Goal: Task Accomplishment & Management: Manage account settings

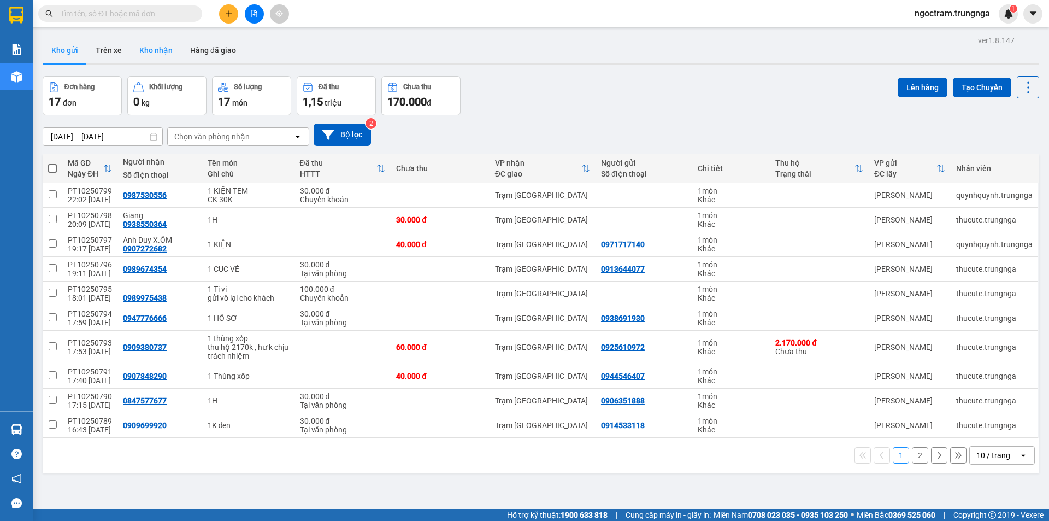
click at [154, 44] on button "Kho nhận" at bounding box center [156, 50] width 51 height 26
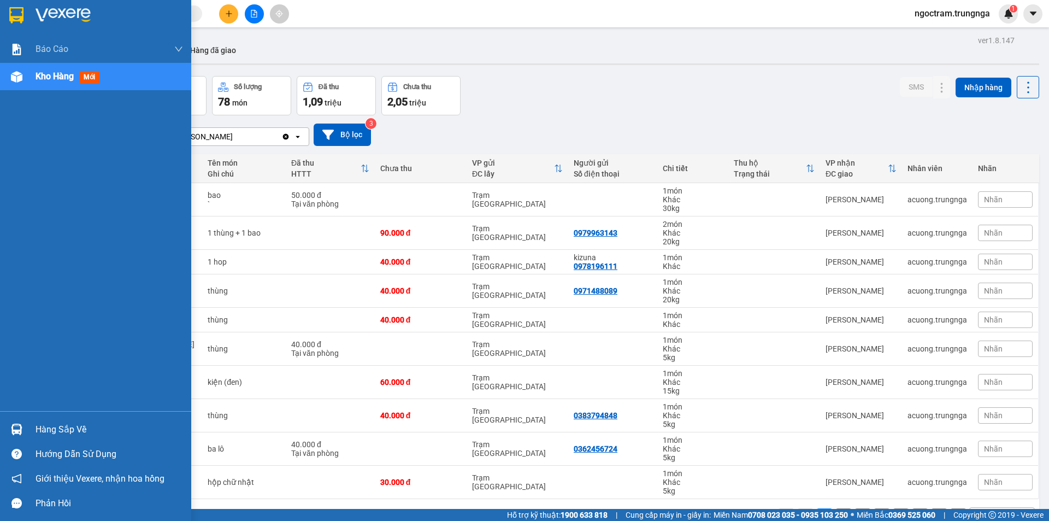
click at [32, 431] on div "Hàng sắp về" at bounding box center [95, 429] width 191 height 25
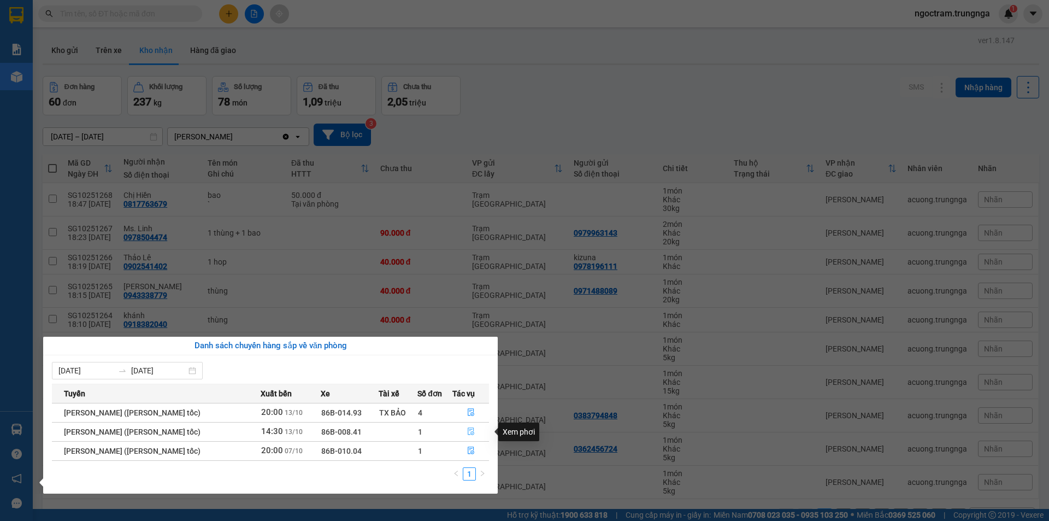
click at [471, 430] on icon "file-done" at bounding box center [471, 431] width 8 height 8
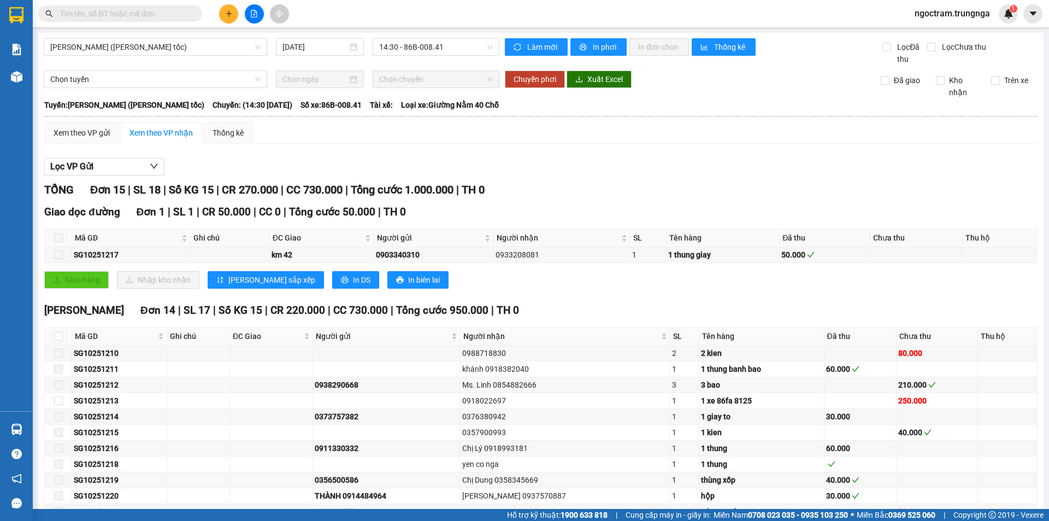
click at [57, 243] on label at bounding box center [58, 238] width 9 height 12
click at [58, 334] on input "checkbox" at bounding box center [58, 336] width 9 height 9
checkbox input "true"
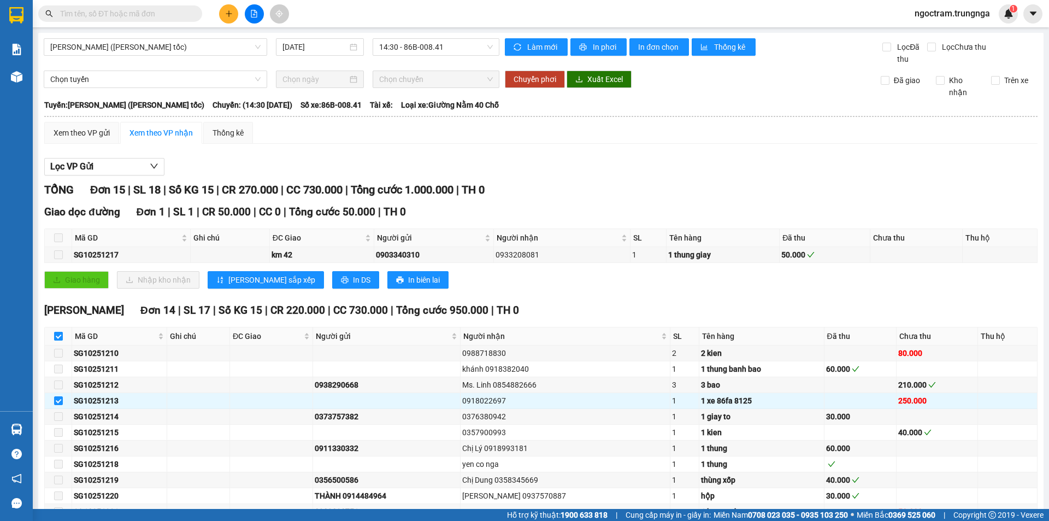
click at [60, 334] on input "checkbox" at bounding box center [58, 336] width 9 height 9
checkbox input "false"
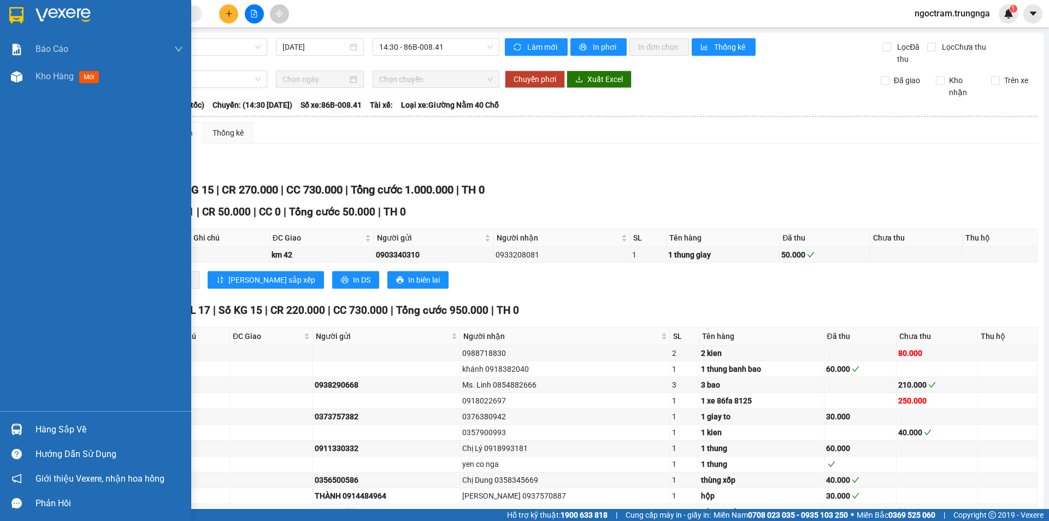
click at [50, 431] on div "Hàng sắp về" at bounding box center [110, 429] width 148 height 16
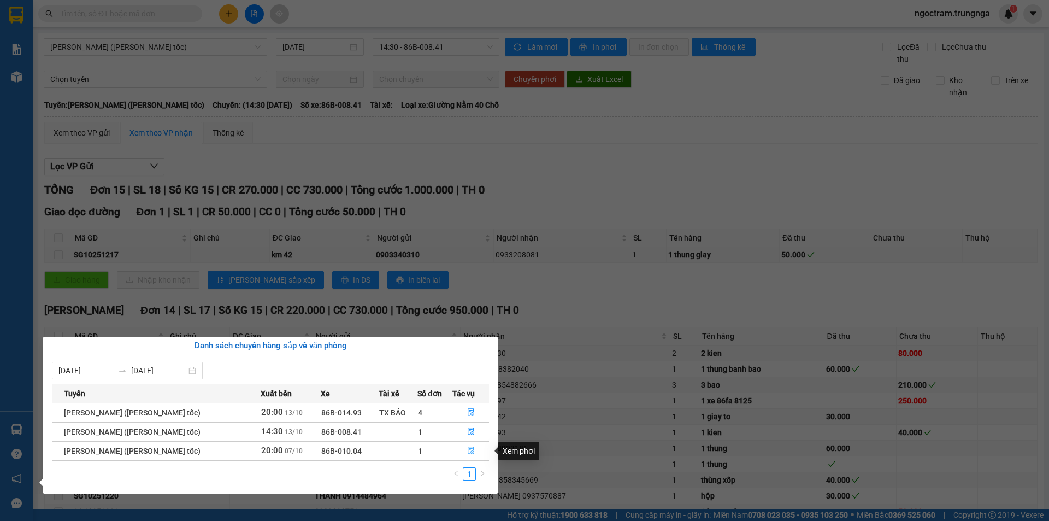
click at [472, 449] on icon "file-done" at bounding box center [471, 451] width 7 height 8
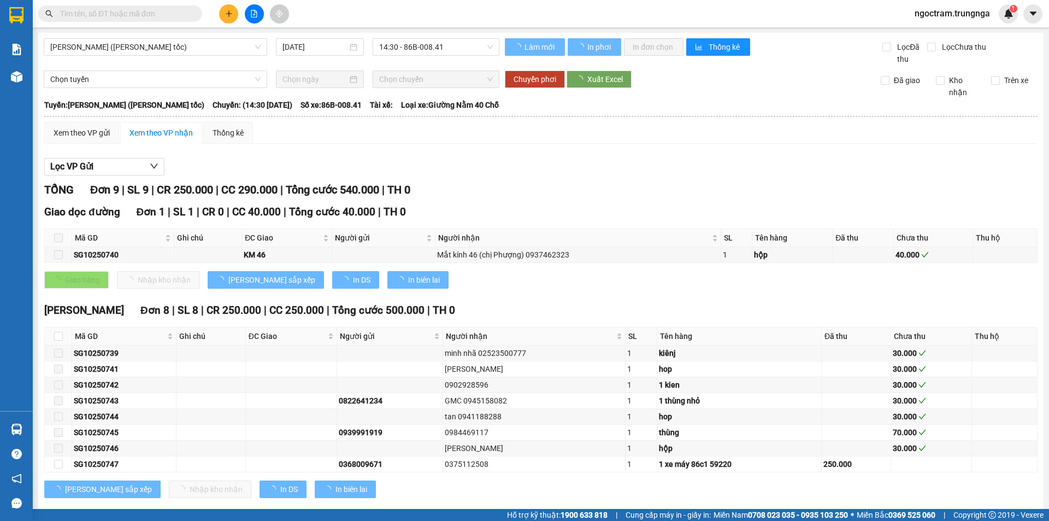
type input "[DATE]"
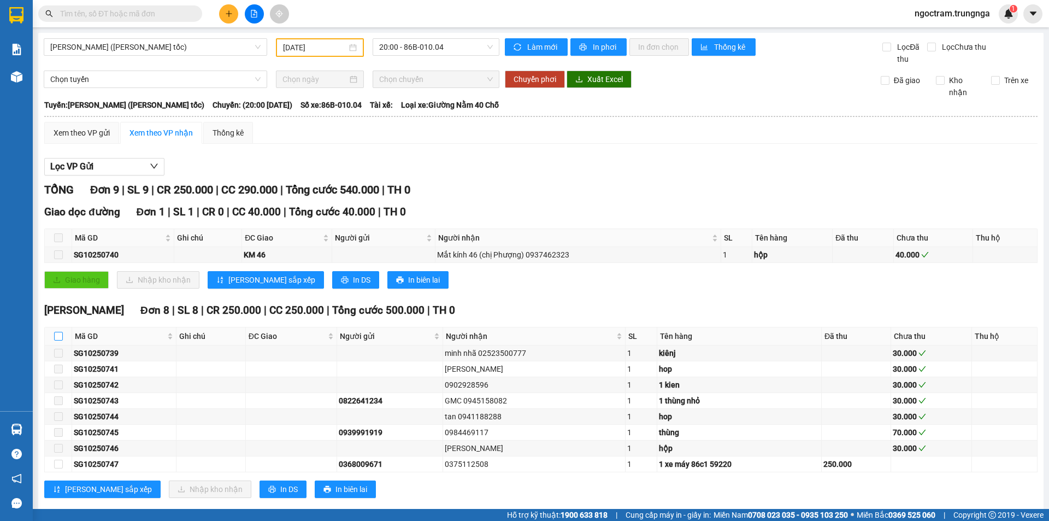
click at [57, 337] on input "checkbox" at bounding box center [58, 336] width 9 height 9
checkbox input "true"
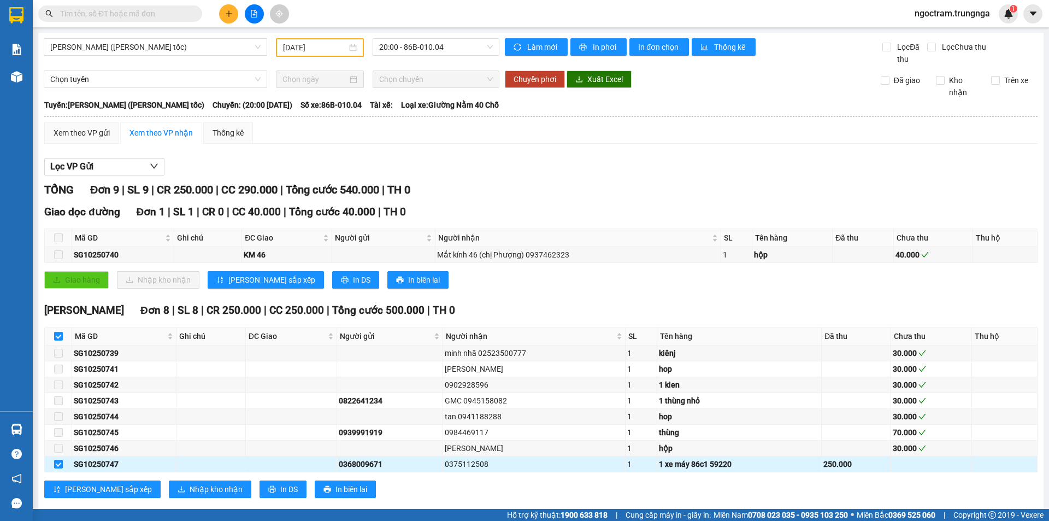
click at [53, 466] on td at bounding box center [58, 464] width 27 height 16
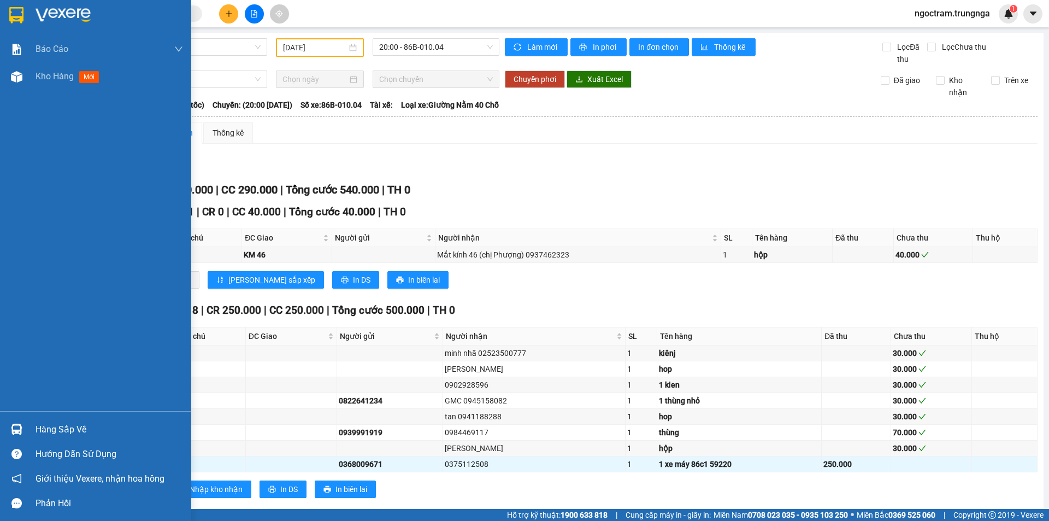
click at [21, 431] on img at bounding box center [16, 429] width 11 height 11
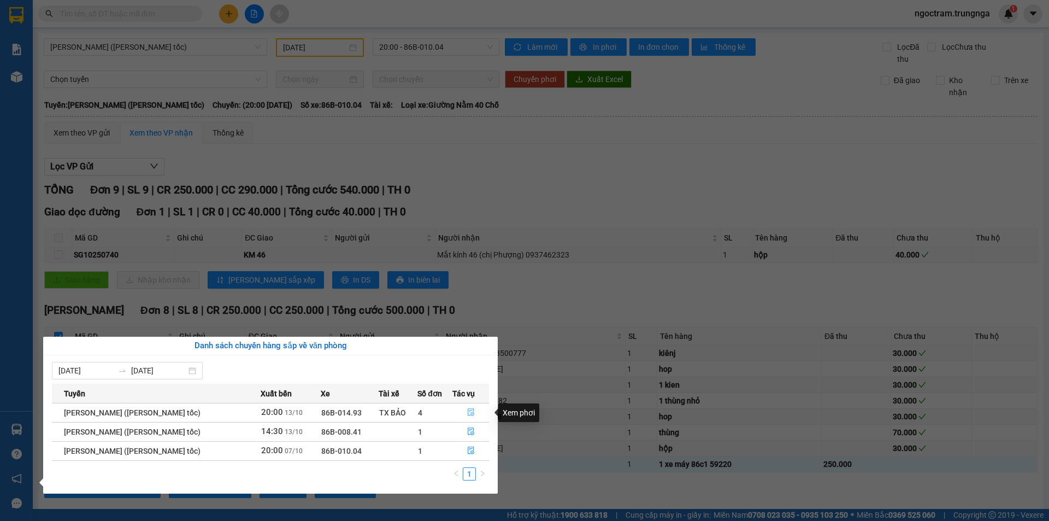
click at [471, 411] on icon "file-done" at bounding box center [471, 412] width 8 height 8
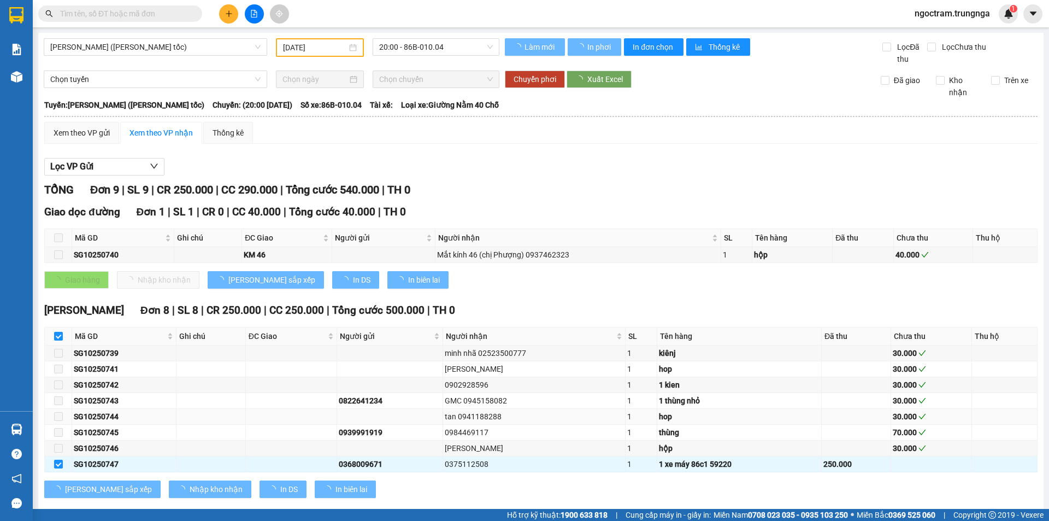
checkbox input "false"
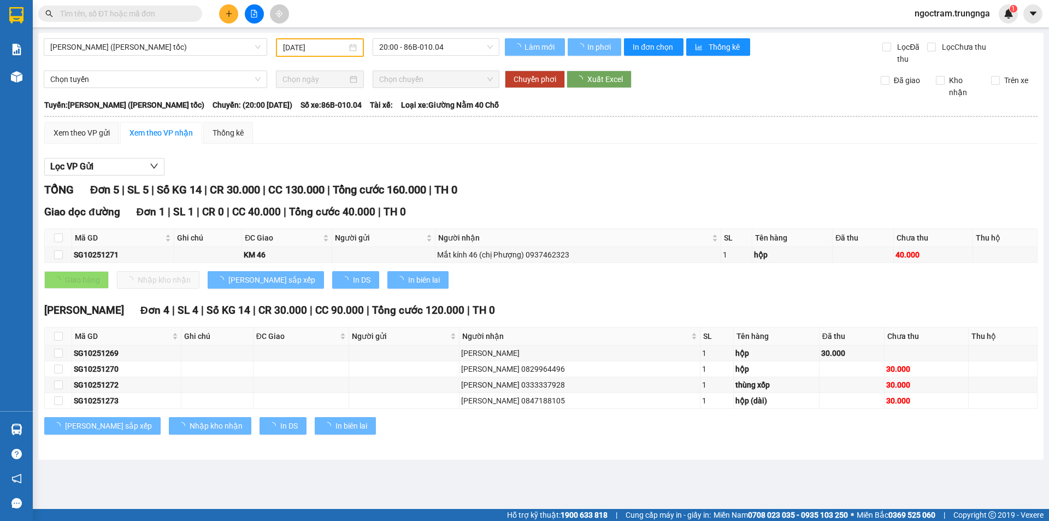
type input "[DATE]"
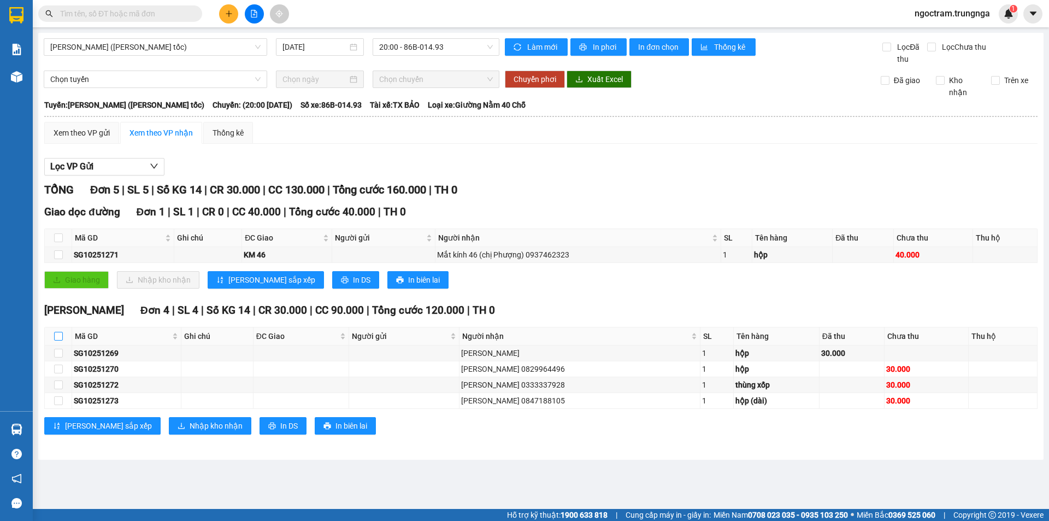
click at [61, 337] on input "checkbox" at bounding box center [58, 336] width 9 height 9
checkbox input "true"
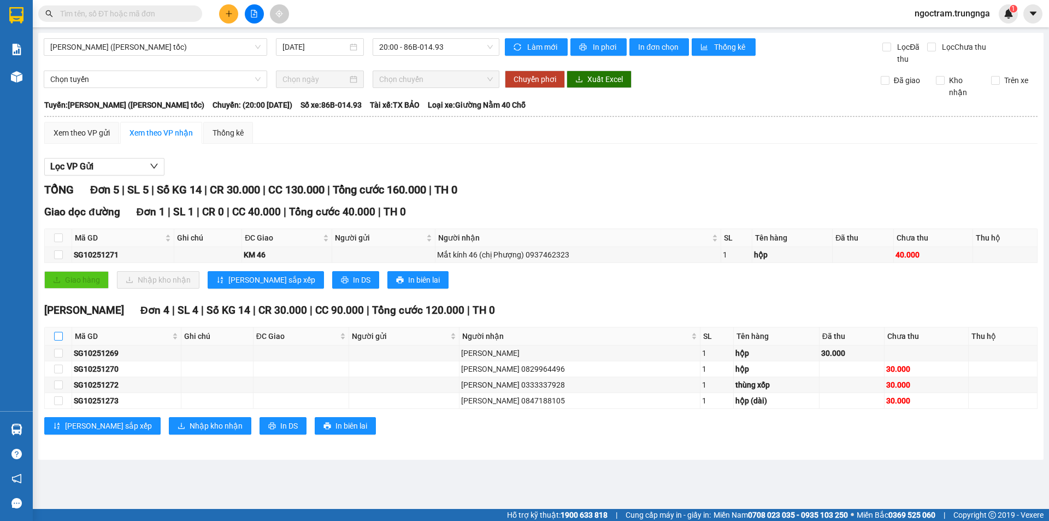
checkbox input "true"
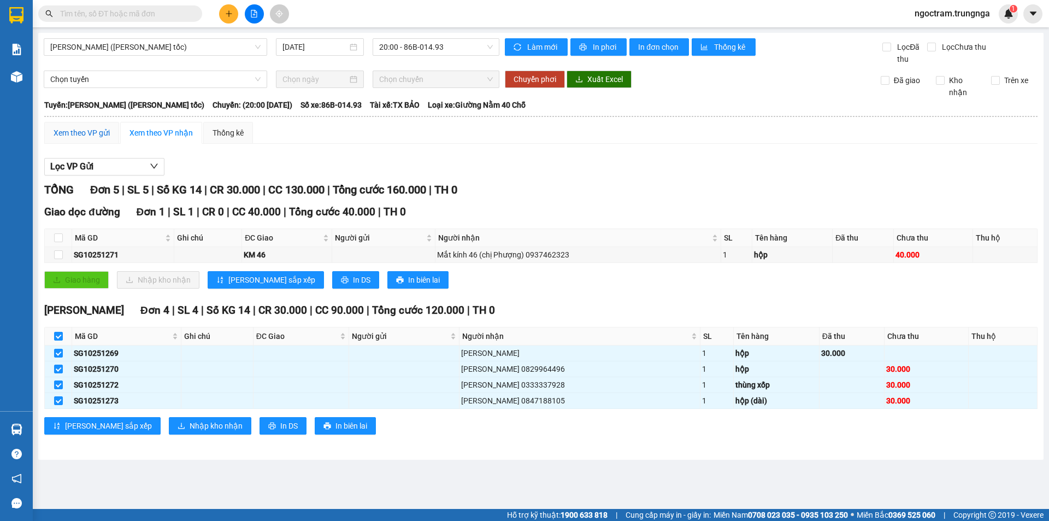
click at [77, 134] on div "Xem theo VP gửi" at bounding box center [82, 133] width 56 height 12
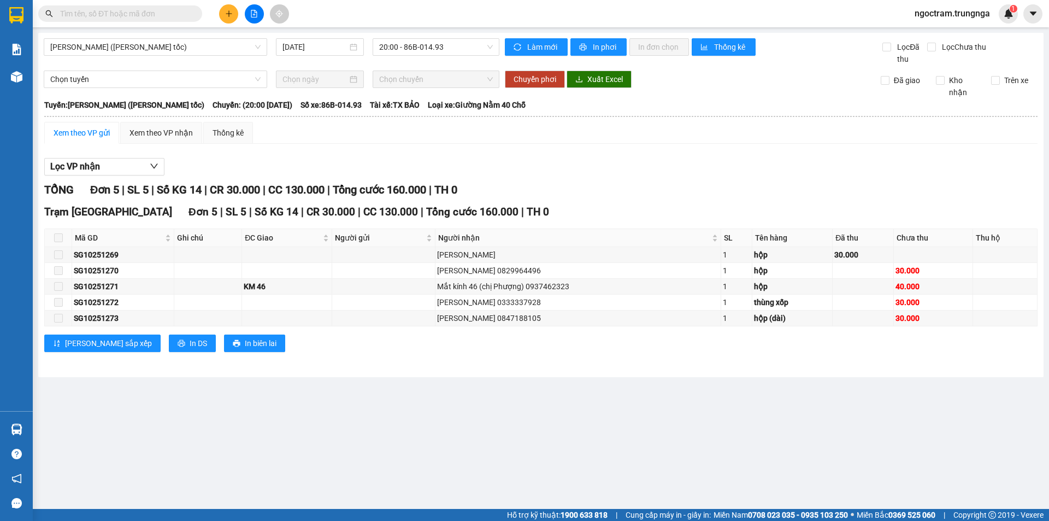
click at [58, 235] on span at bounding box center [58, 237] width 9 height 9
click at [60, 239] on span at bounding box center [58, 237] width 9 height 9
click at [57, 246] on th at bounding box center [58, 238] width 27 height 18
click at [125, 138] on div "Xem theo VP nhận" at bounding box center [161, 133] width 82 height 22
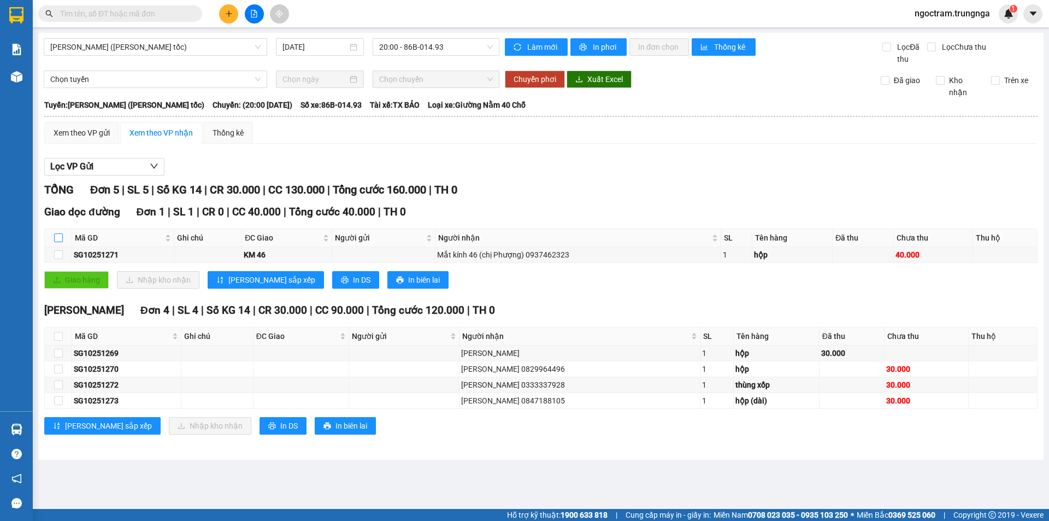
click at [58, 237] on input "checkbox" at bounding box center [58, 237] width 9 height 9
checkbox input "true"
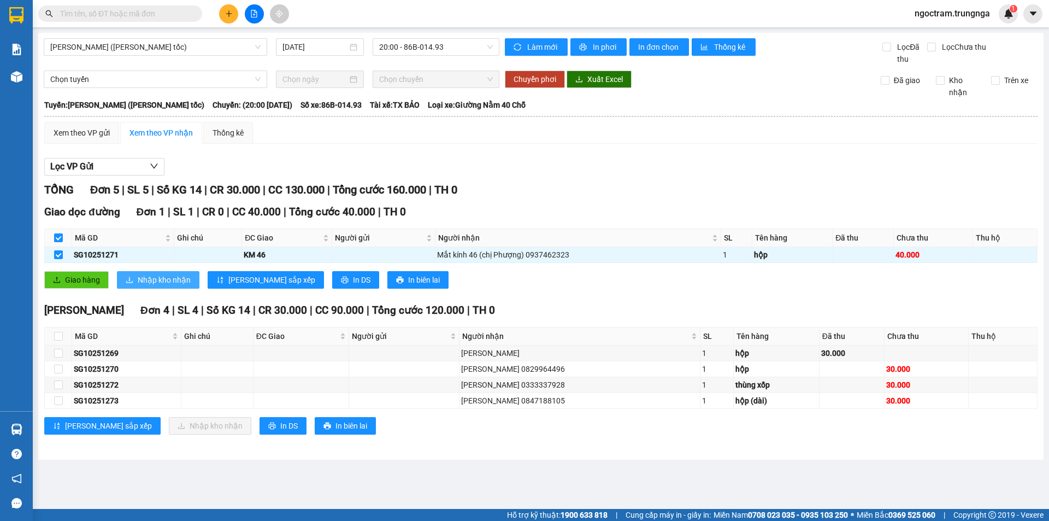
click at [169, 279] on span "Nhập kho nhận" at bounding box center [164, 280] width 53 height 12
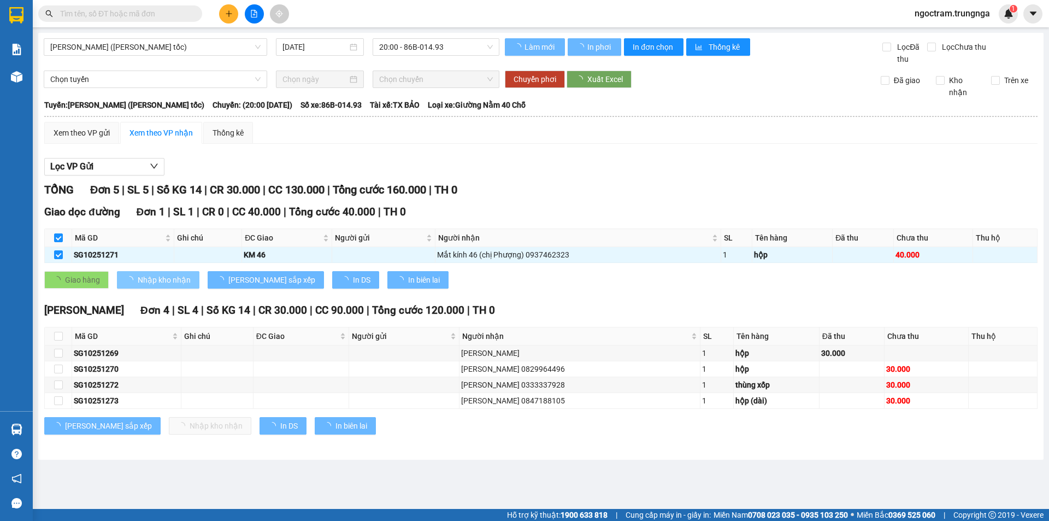
checkbox input "false"
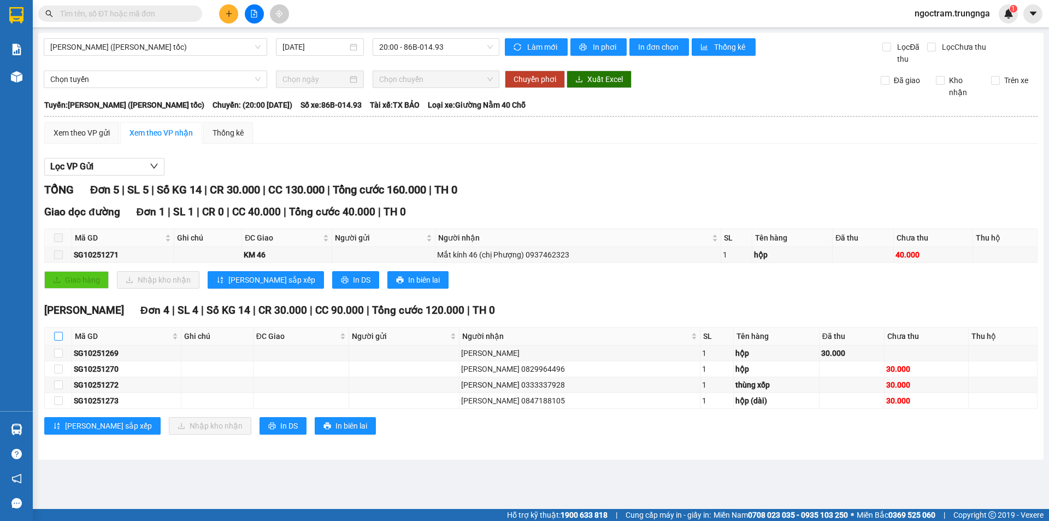
click at [56, 336] on input "checkbox" at bounding box center [58, 336] width 9 height 9
checkbox input "true"
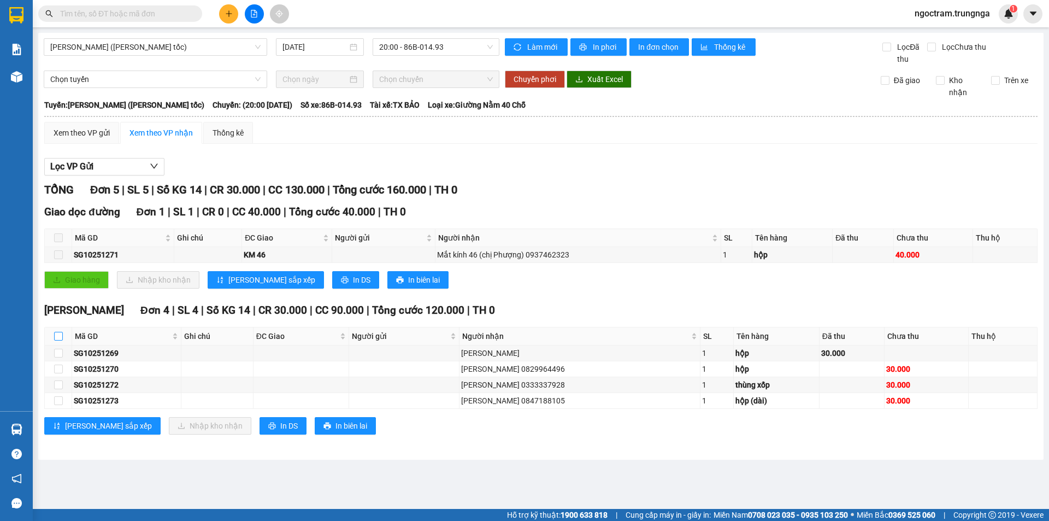
checkbox input "true"
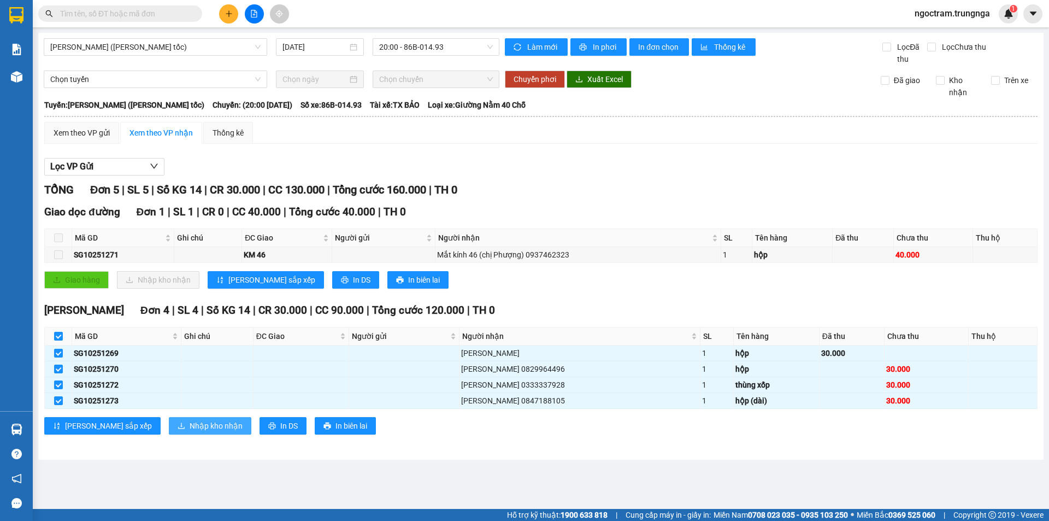
click at [190, 428] on span "Nhập kho nhận" at bounding box center [216, 426] width 53 height 12
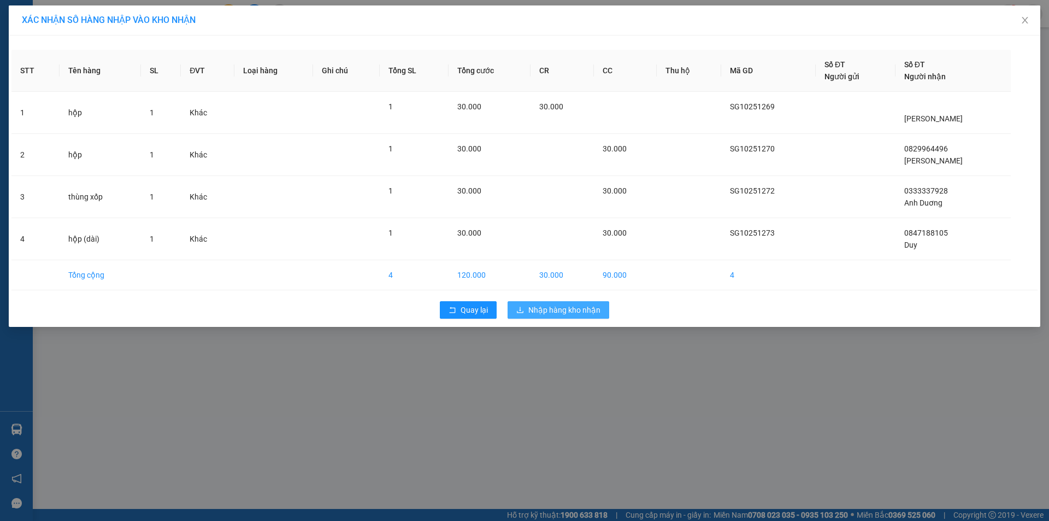
click at [592, 309] on span "Nhập hàng kho nhận" at bounding box center [564, 310] width 72 height 12
